Goal: Task Accomplishment & Management: Use online tool/utility

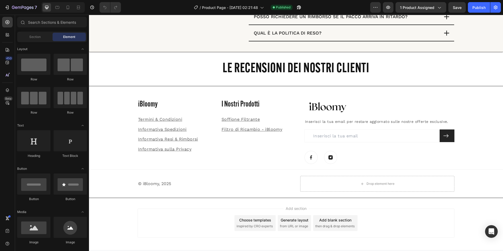
scroll to position [1099, 0]
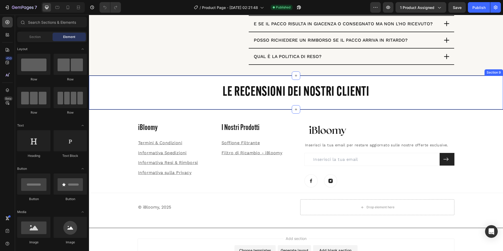
click at [138, 101] on h2 "LE RECENSIONI DEI NOSTRI CLIENTI" at bounding box center [296, 92] width 317 height 17
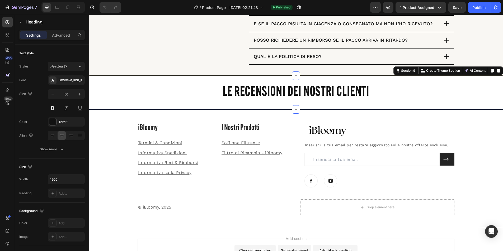
click at [139, 104] on div "LE RECENSIONI DEI NOSTRI CLIENTI Heading Section 9 You can create reusable sect…" at bounding box center [296, 93] width 414 height 34
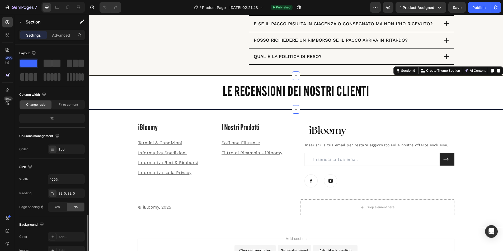
scroll to position [101, 0]
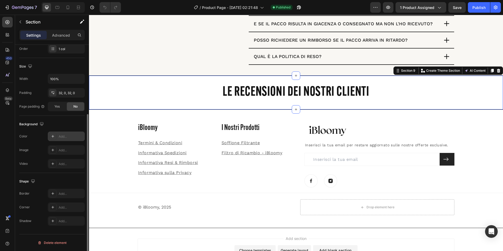
click at [69, 133] on div "Background The changes might be hidden by the video. Color Add... Image Add... …" at bounding box center [51, 144] width 65 height 57
click at [67, 137] on div "Add..." at bounding box center [71, 136] width 25 height 5
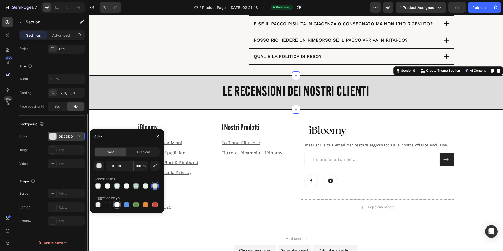
click at [115, 204] on div at bounding box center [116, 205] width 5 height 5
type input "FFFFFF"
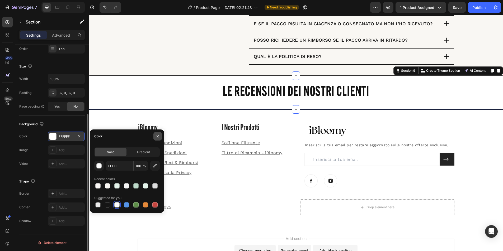
click at [156, 139] on button "button" at bounding box center [157, 136] width 8 height 8
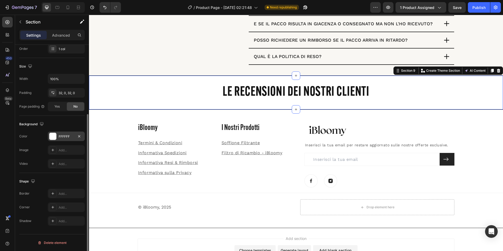
click at [132, 236] on div "Add section Choose templates inspired by CRO experts Generate layout from URL o…" at bounding box center [296, 254] width 414 height 52
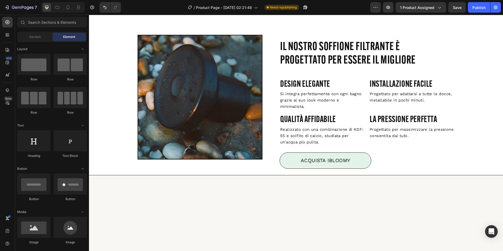
scroll to position [495, 0]
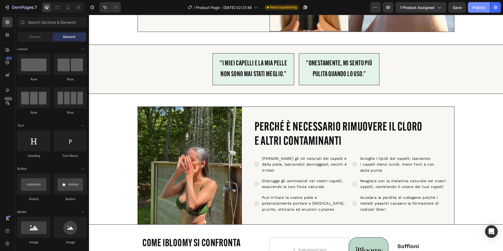
click at [475, 6] on div "Publish" at bounding box center [478, 8] width 13 height 6
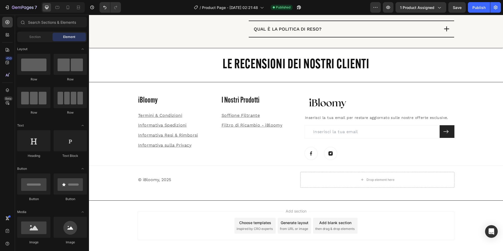
scroll to position [1161, 0]
click at [297, 10] on button "button" at bounding box center [299, 7] width 11 height 11
click at [15, 7] on icon "button" at bounding box center [23, 8] width 22 height 4
